Goal: Book appointment/travel/reservation

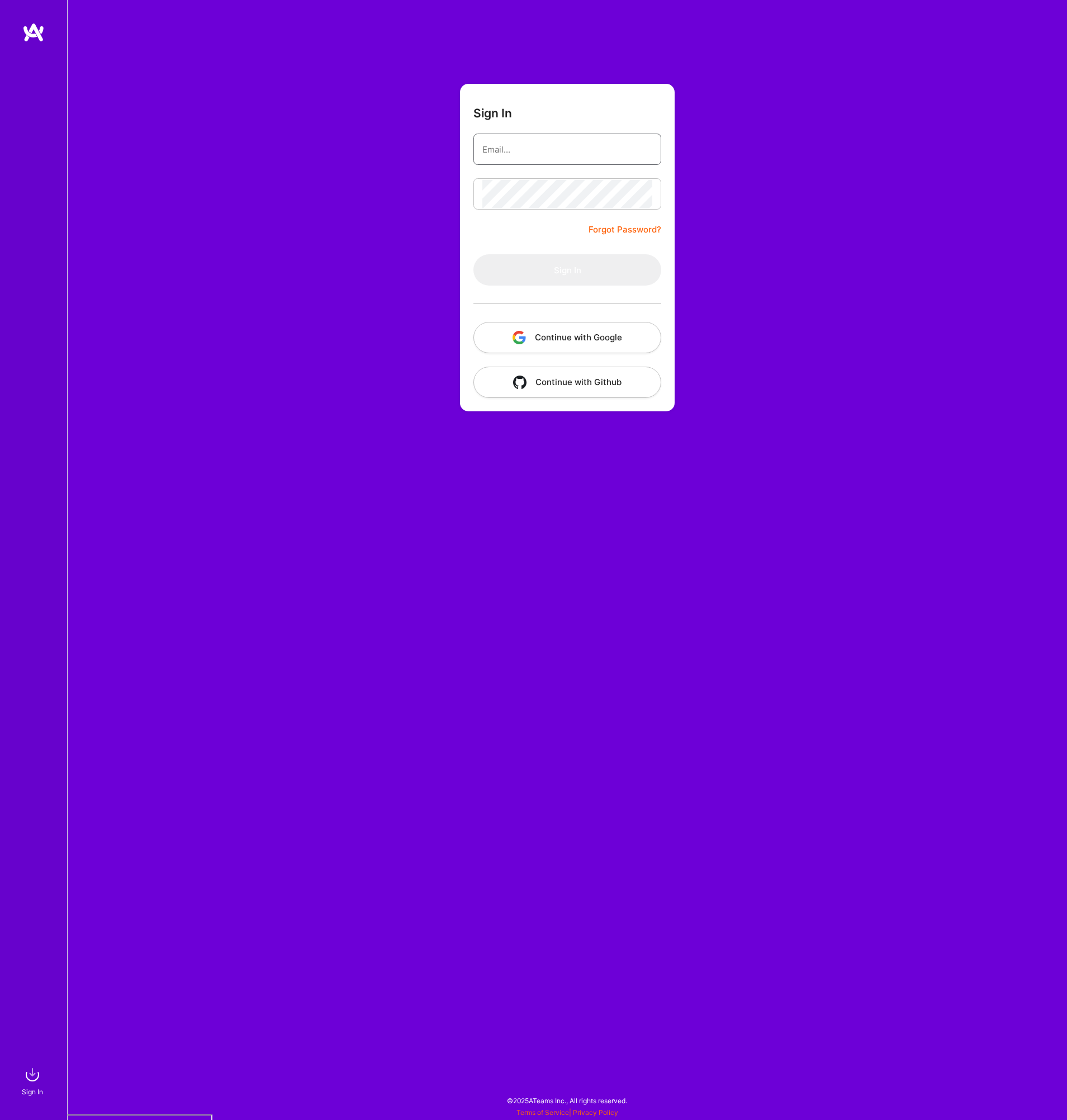
type input "[PERSON_NAME][EMAIL_ADDRESS][DOMAIN_NAME]"
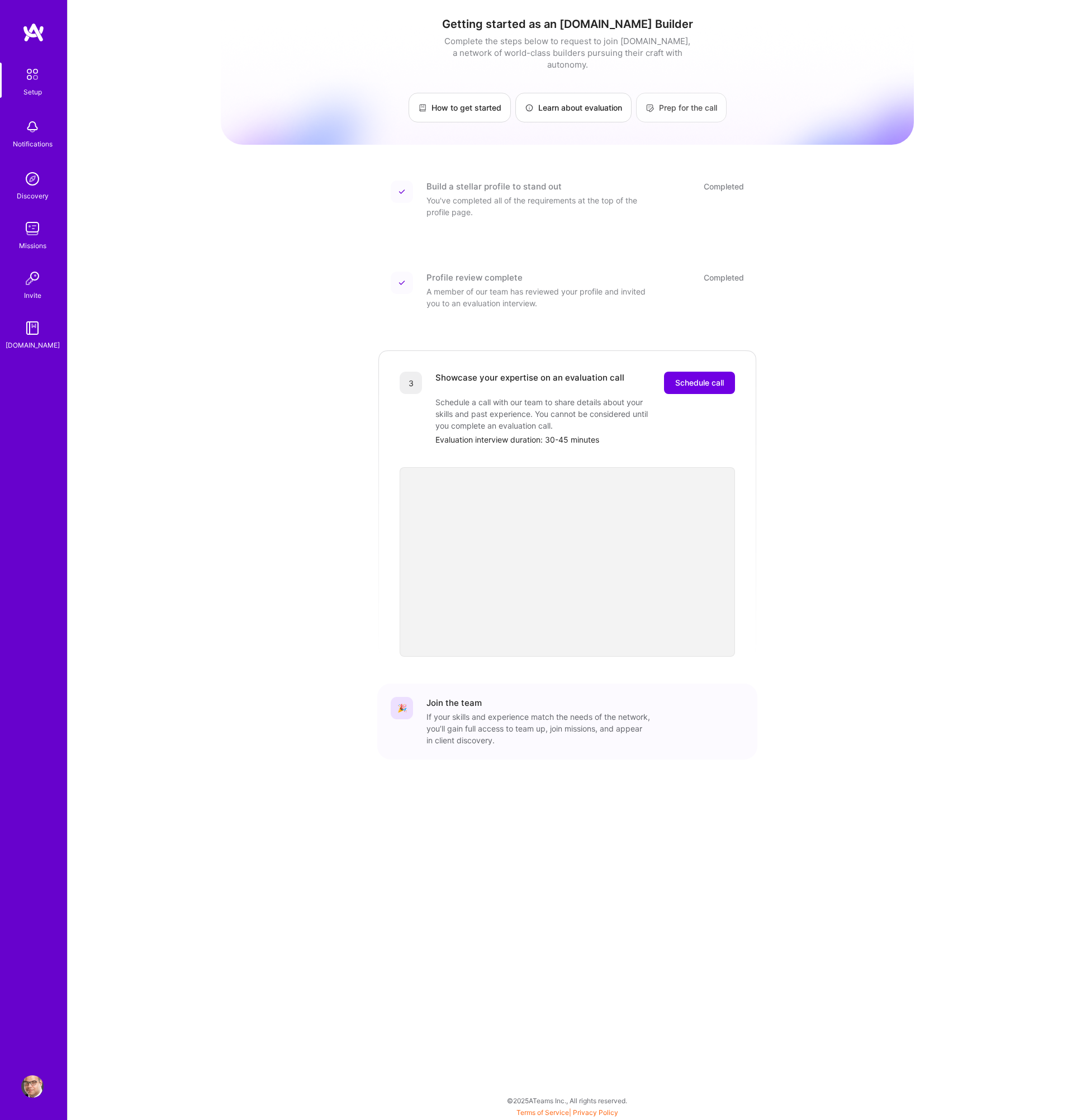
click at [686, 99] on link "Prep for the call" at bounding box center [681, 107] width 91 height 30
click at [697, 377] on span "Schedule call" at bounding box center [700, 383] width 49 height 11
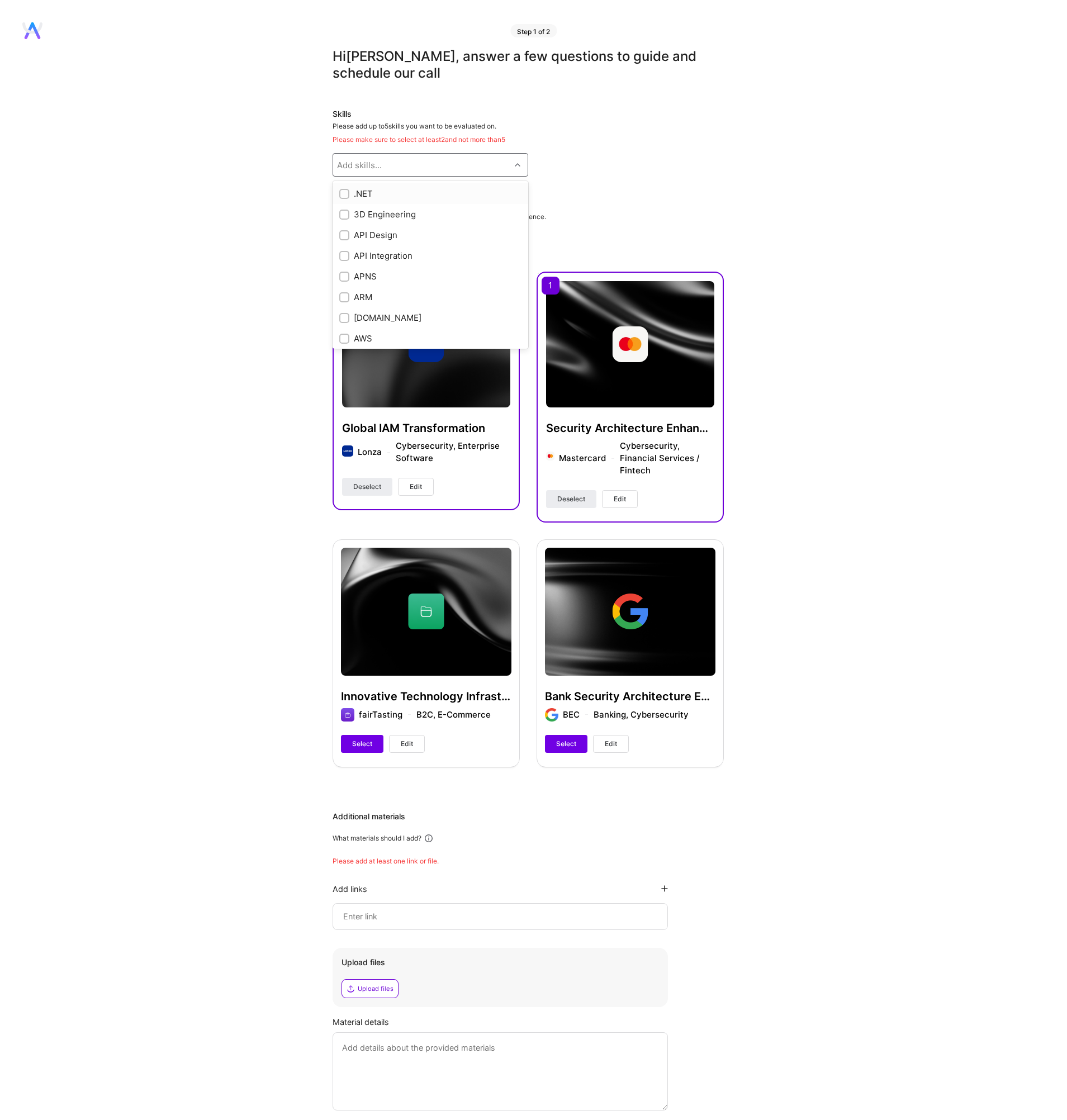
click at [456, 160] on div "Add skills..." at bounding box center [421, 165] width 177 height 23
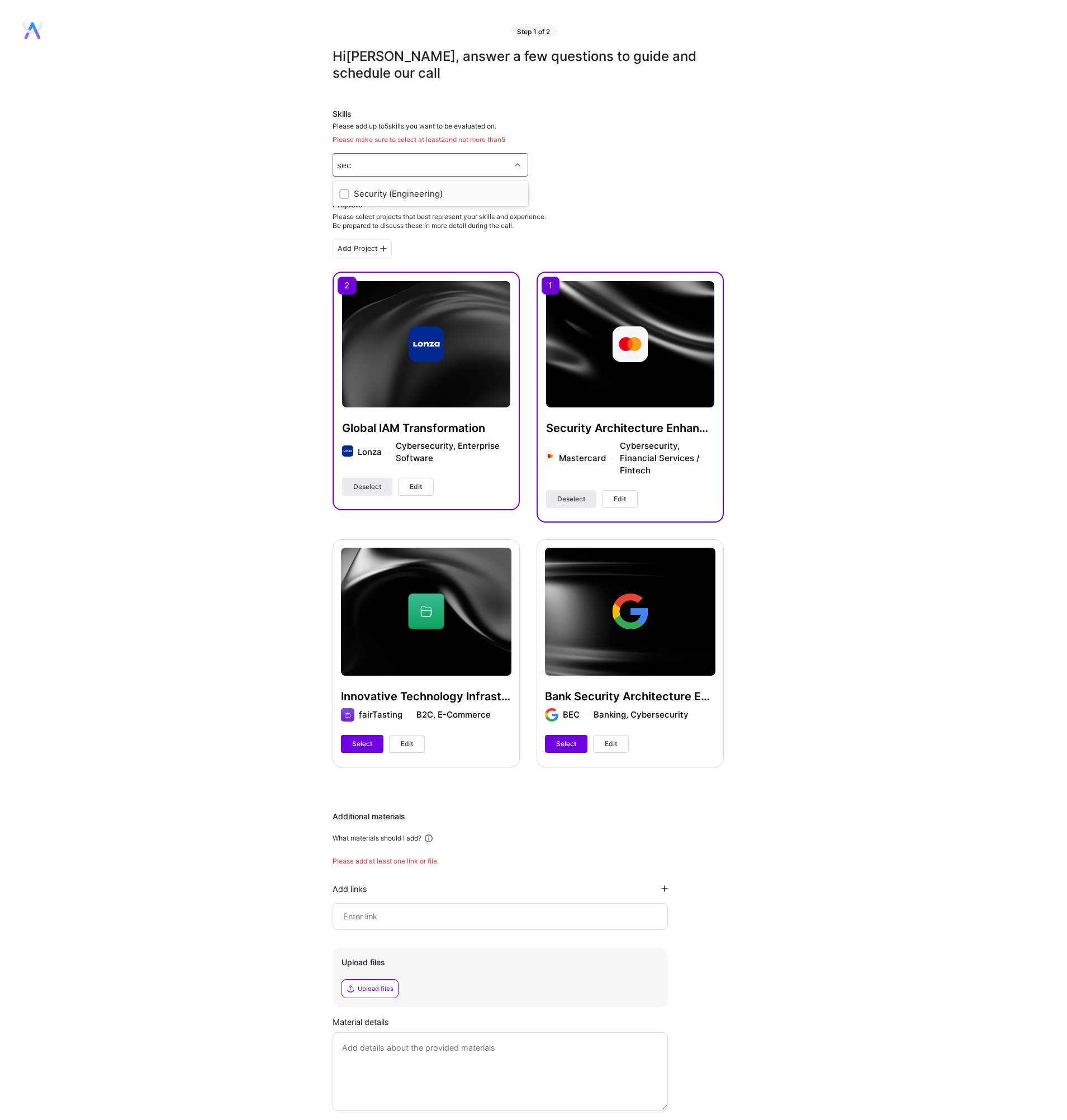
type input "secu"
click at [346, 193] on input "checkbox" at bounding box center [345, 194] width 8 height 8
checkbox input "true"
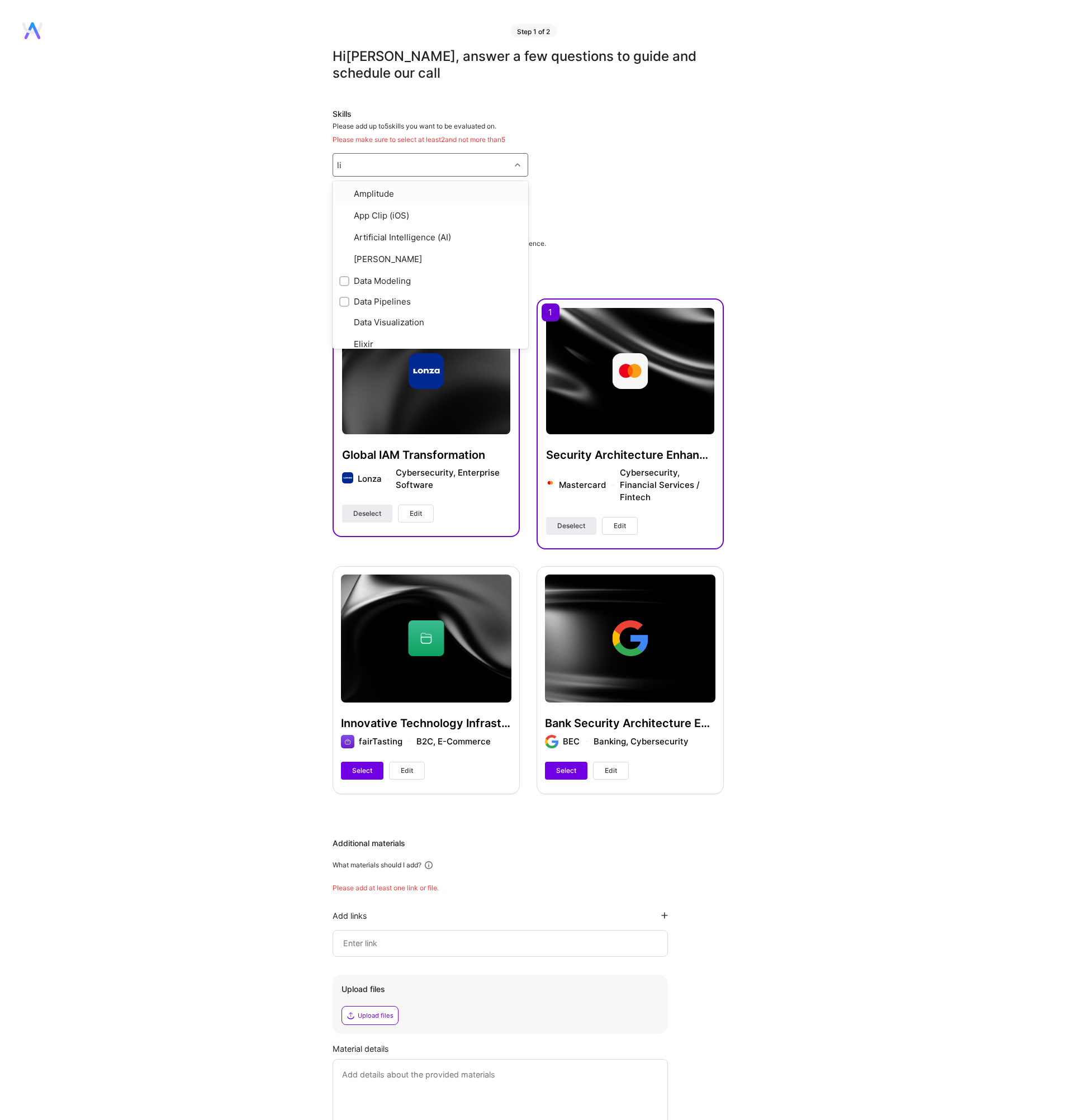
type input "lin"
click at [345, 294] on input "checkbox" at bounding box center [345, 297] width 8 height 8
checkbox input "true"
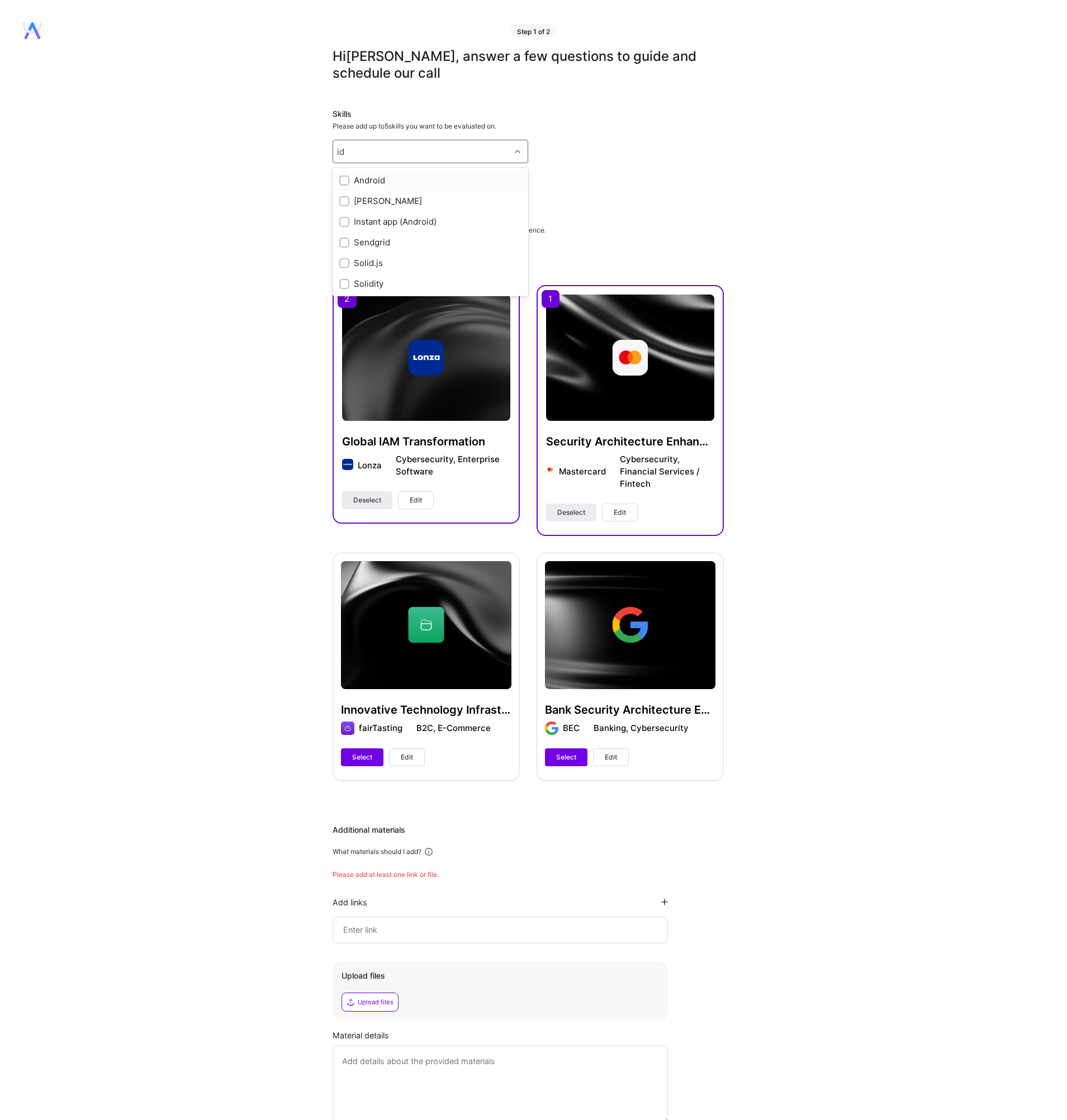
type input "i"
type input "a"
type input "go"
click at [346, 265] on input "checkbox" at bounding box center [345, 264] width 8 height 8
checkbox input "true"
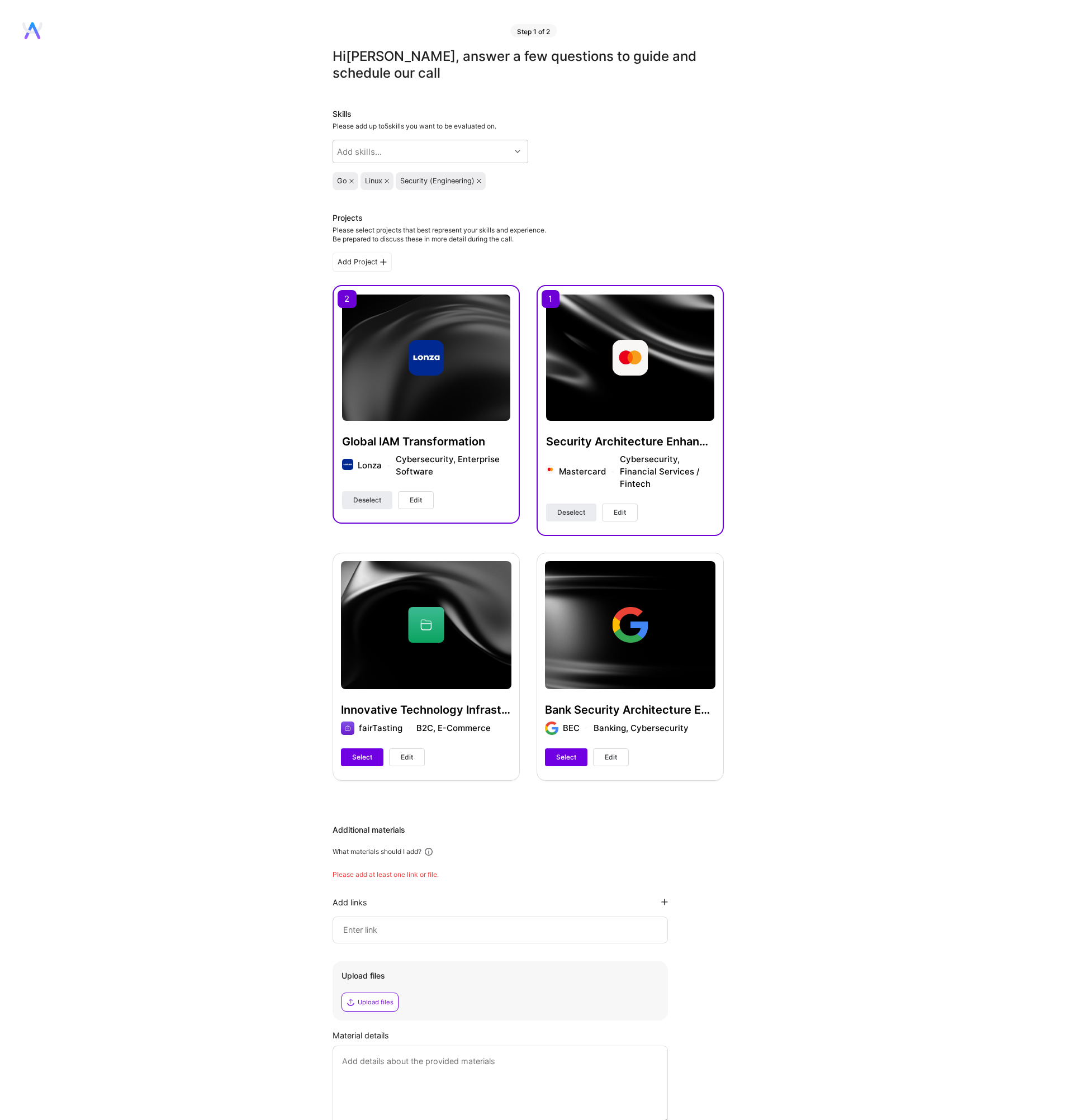
click at [776, 169] on div "Hi Peter , answer a few questions to guide and schedule our call Skills Please …" at bounding box center [528, 615] width 1055 height 1134
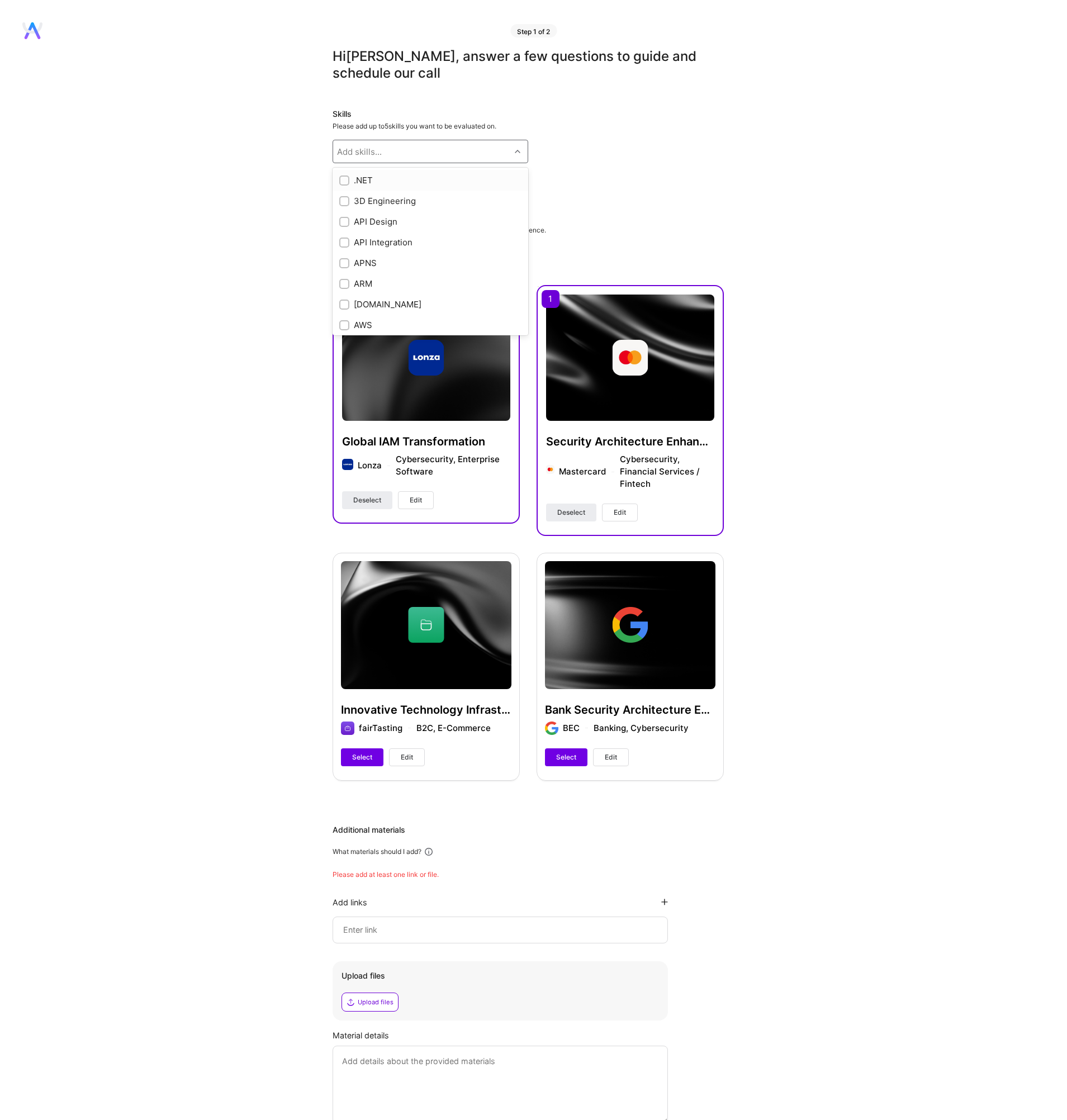
click at [441, 146] on div "Add skills..." at bounding box center [421, 152] width 177 height 23
type input "post"
click at [343, 201] on input "checkbox" at bounding box center [345, 201] width 8 height 8
checkbox input "true"
click at [785, 189] on div "Hi Peter , answer a few questions to guide and schedule our call Skills Please …" at bounding box center [528, 615] width 1055 height 1134
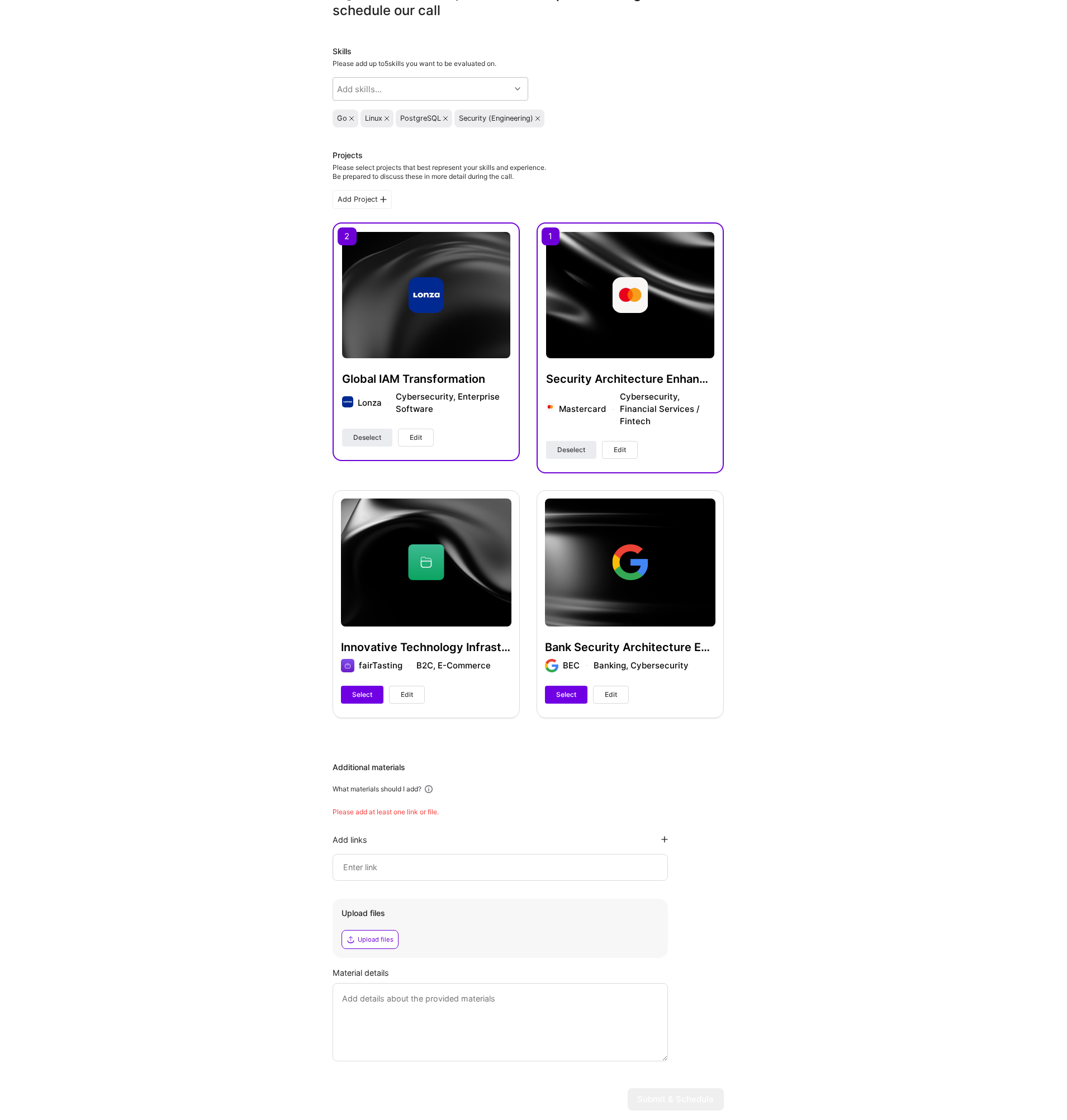
scroll to position [99, 0]
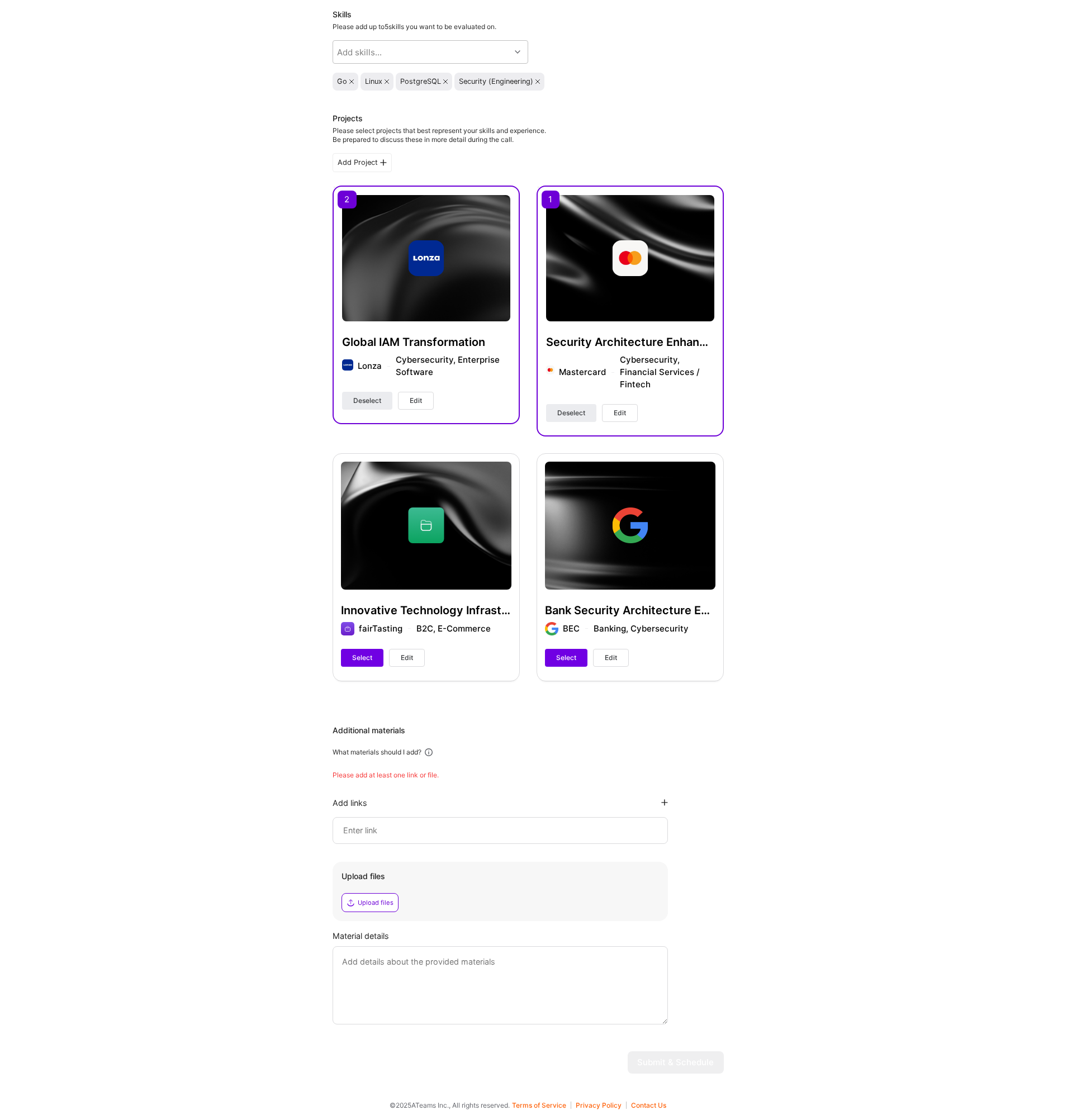
click at [401, 830] on input at bounding box center [500, 830] width 316 height 13
paste input "https://linuxguard.io/"
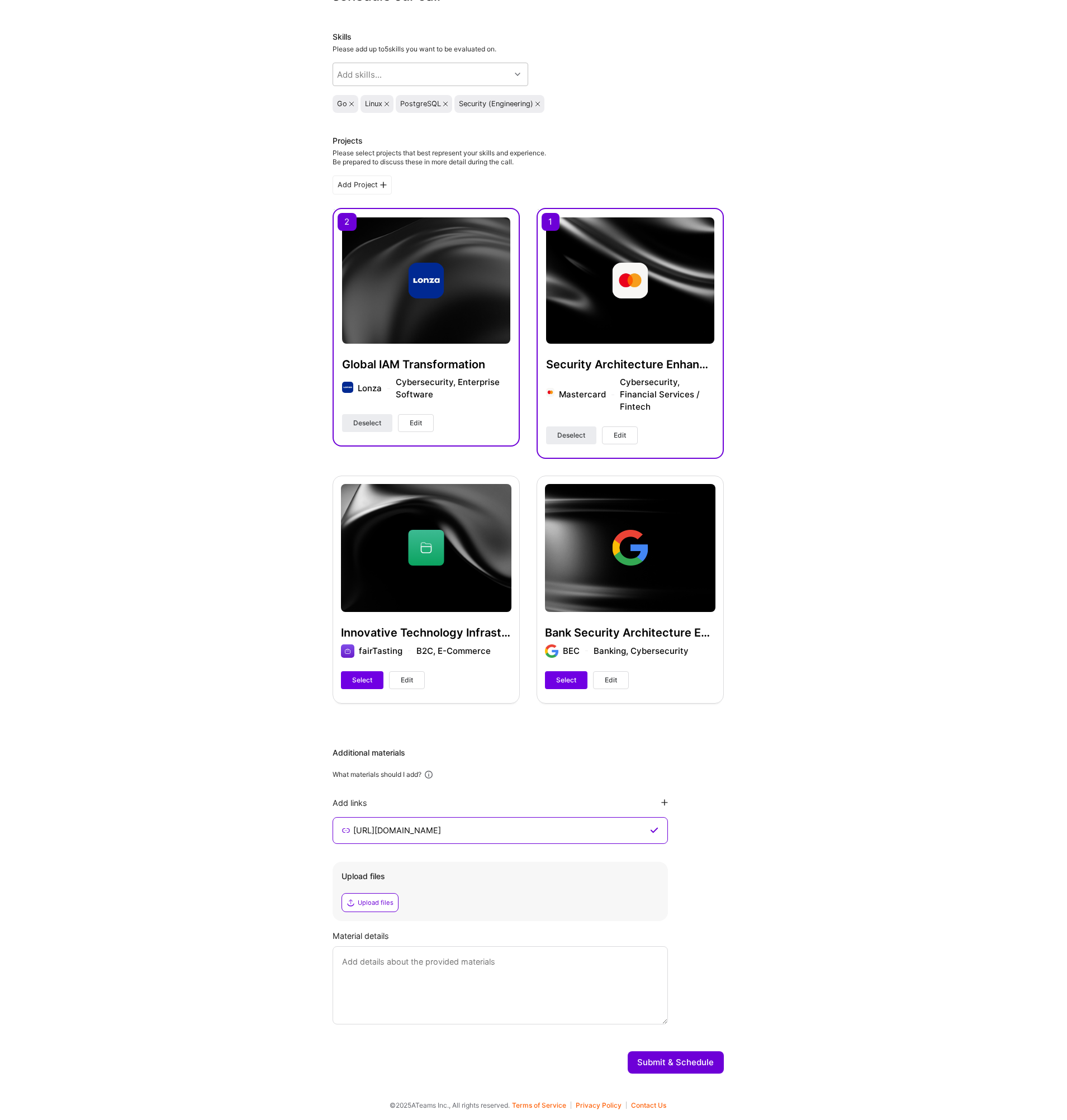
type input "https://linuxguard.io/"
click at [395, 964] on textarea at bounding box center [500, 985] width 336 height 78
type textarea "The link I've added is for a platform that I'm currently building, that will mo…"
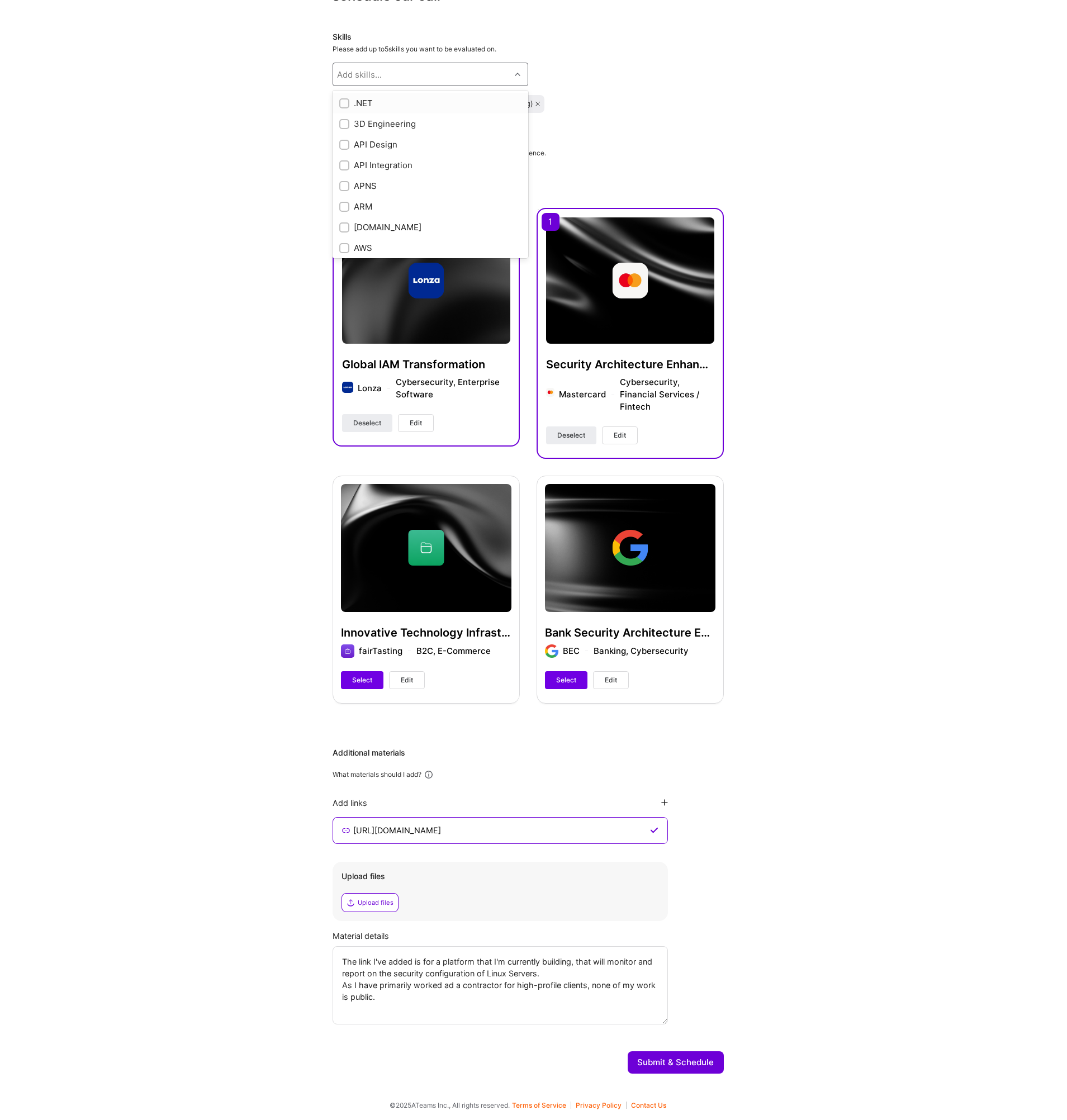
click at [433, 70] on div "Add skills..." at bounding box center [421, 74] width 177 height 23
type input "next"
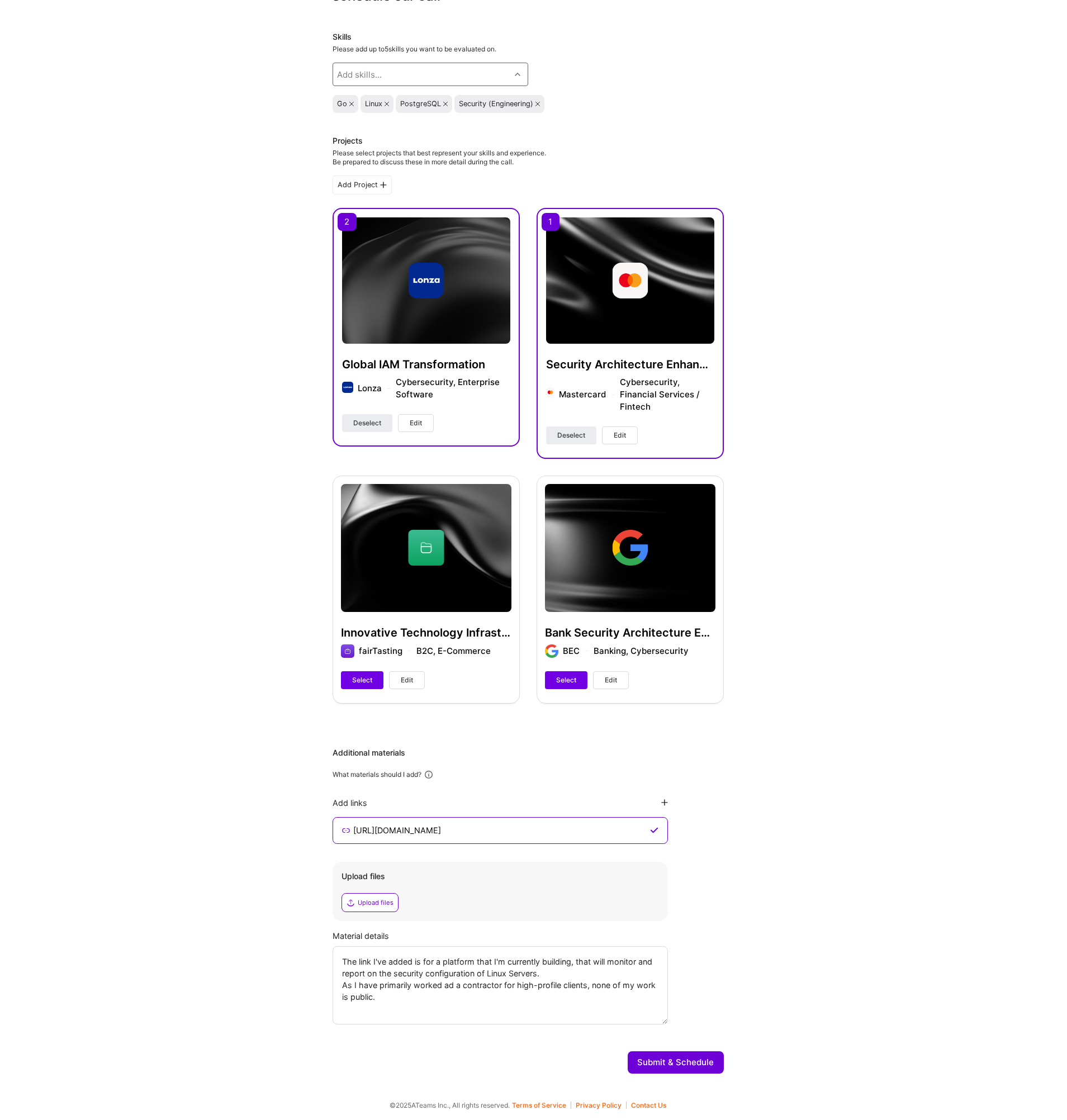
click at [361, 73] on div "Add skills..." at bounding box center [421, 74] width 177 height 23
click at [379, 73] on div "Add skills..." at bounding box center [359, 74] width 45 height 12
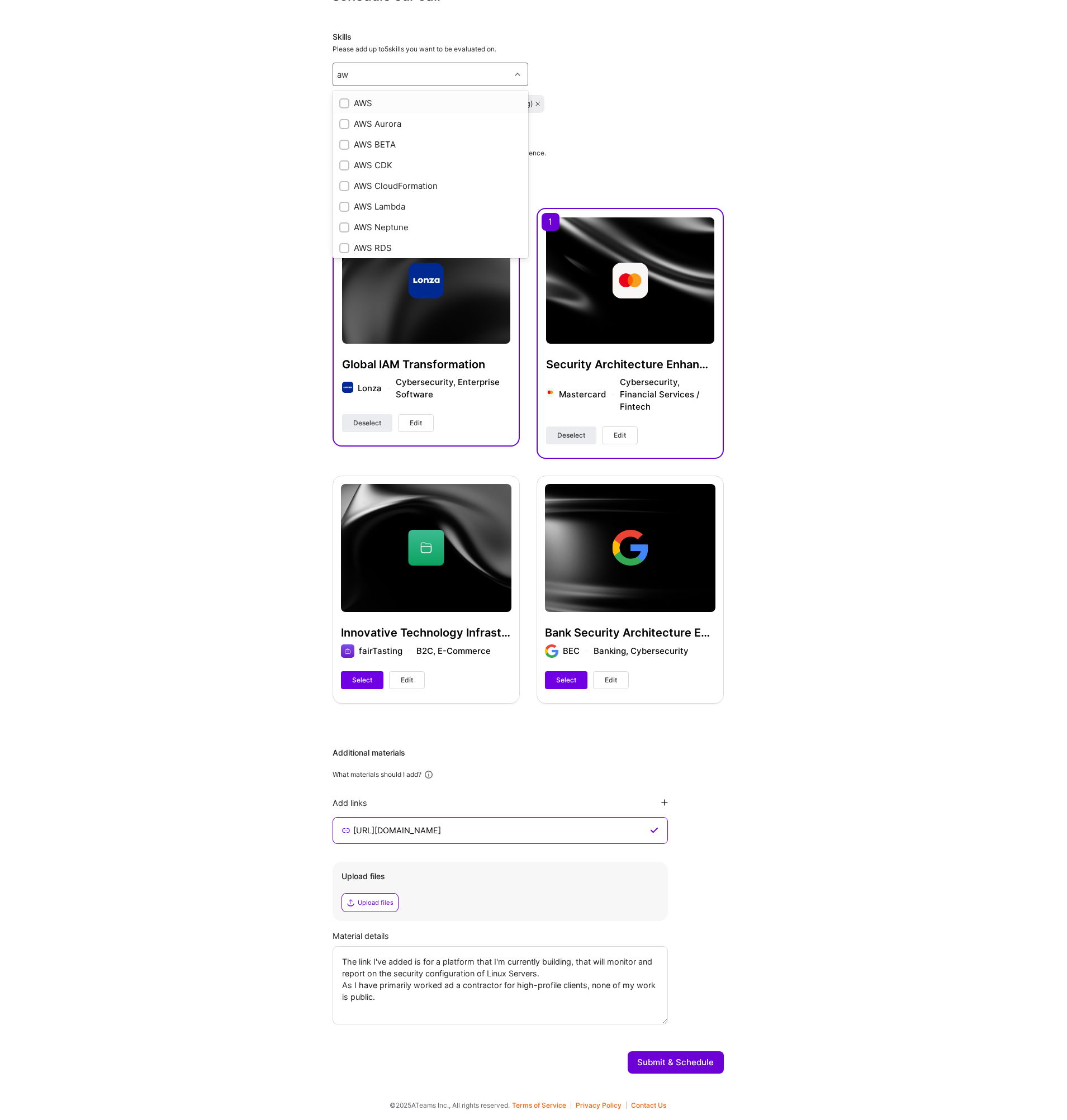
type input "aws"
click at [343, 98] on input "checkbox" at bounding box center [345, 101] width 8 height 8
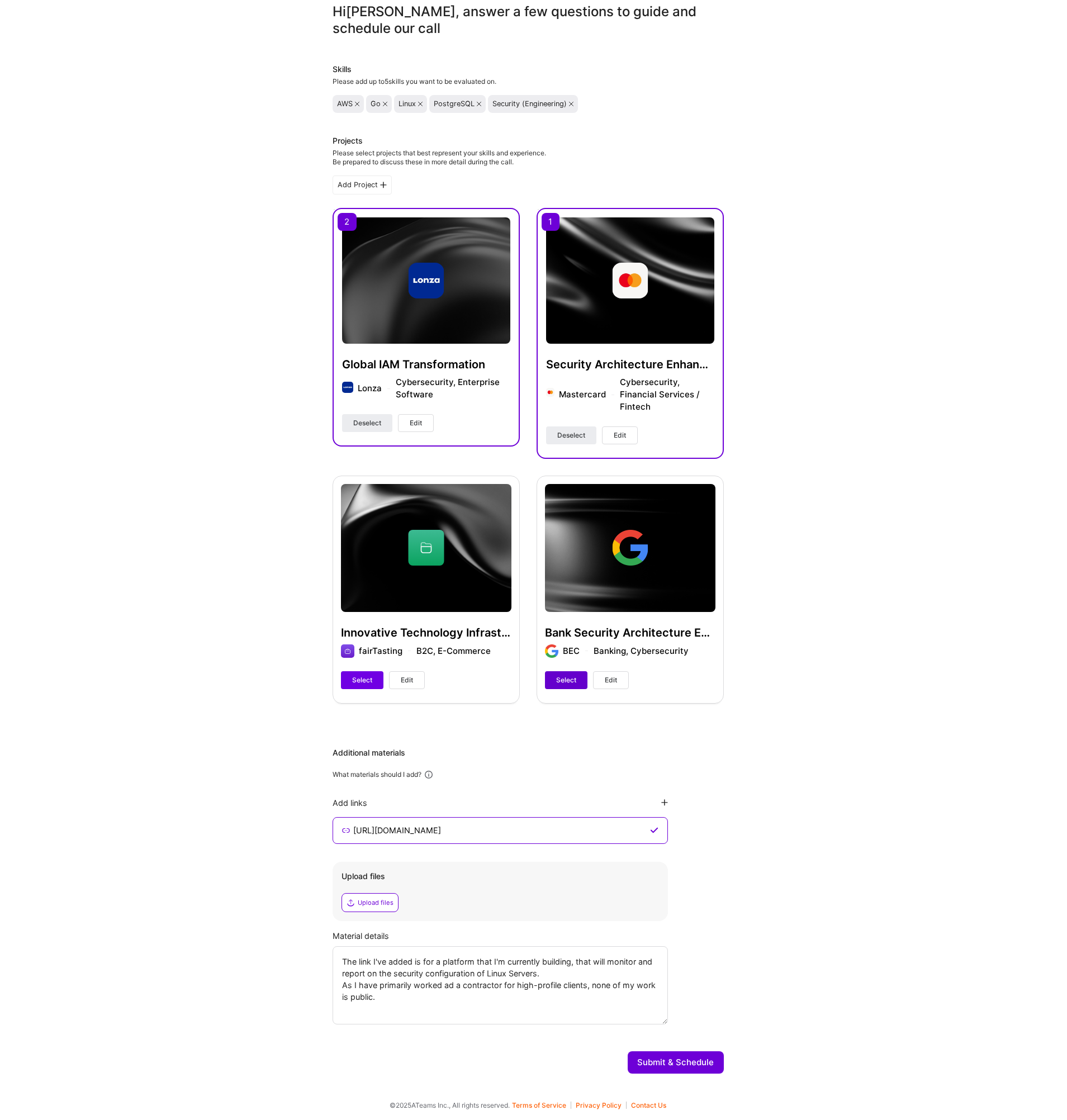
click at [565, 678] on span "Select" at bounding box center [566, 680] width 20 height 10
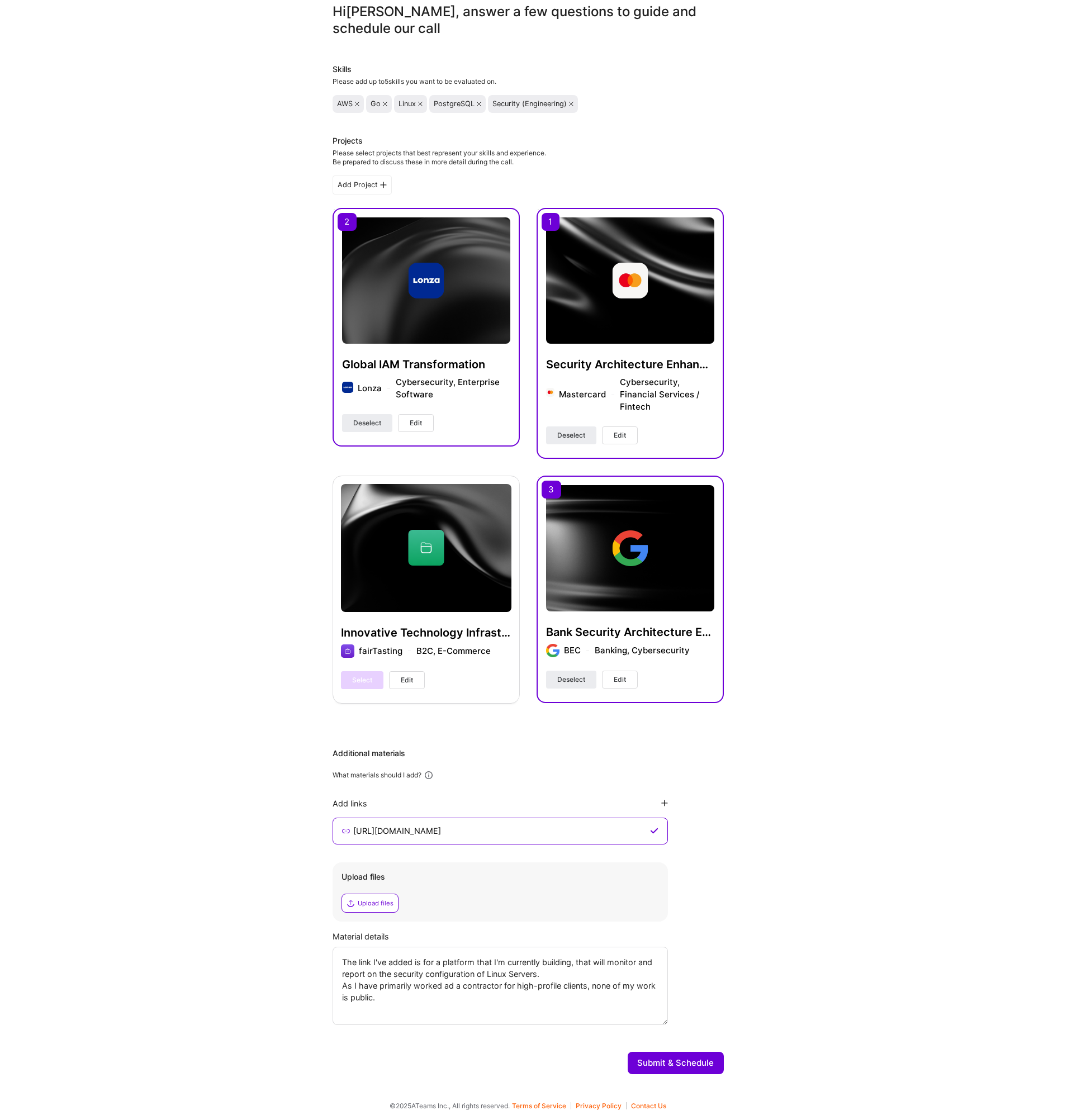
scroll to position [45, 0]
click at [682, 1060] on button "Submit & Schedule" at bounding box center [676, 1063] width 96 height 23
